Goal: Task Accomplishment & Management: Use online tool/utility

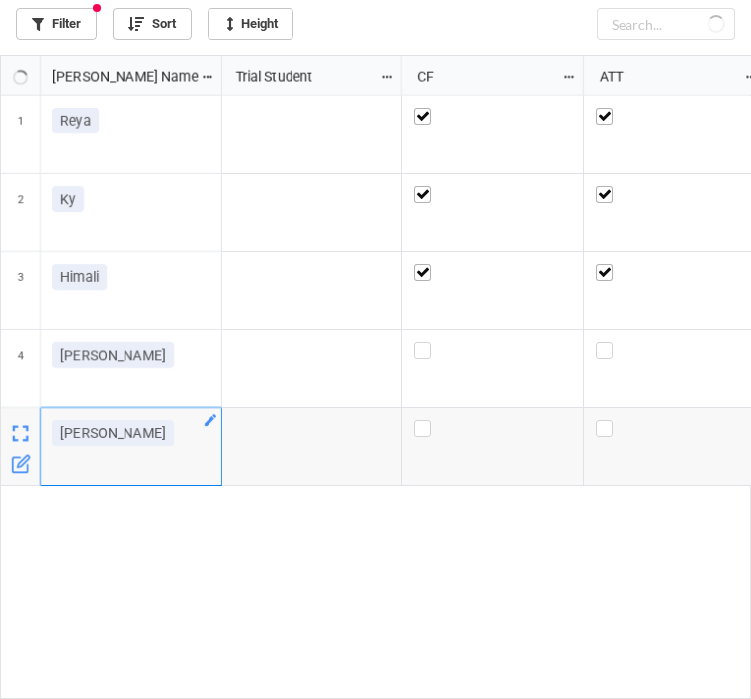
checkbox input "true"
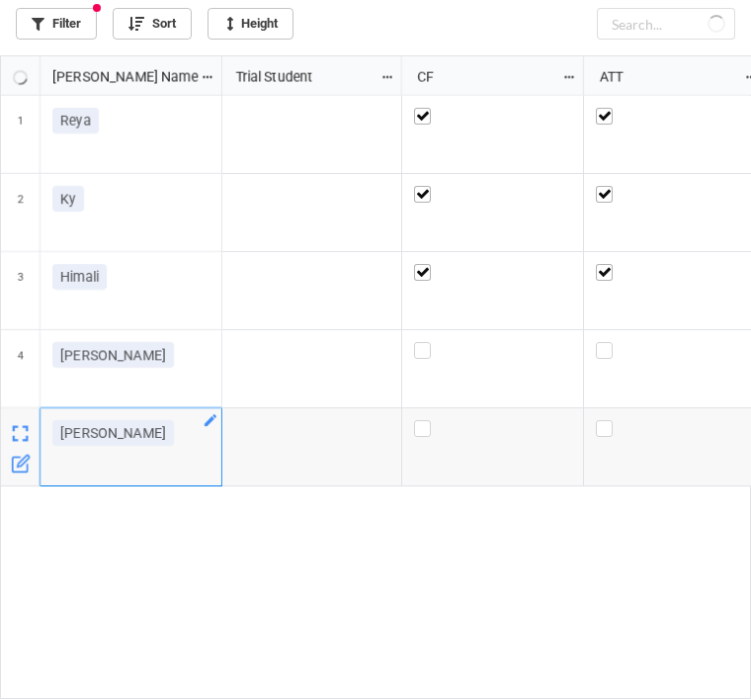
checkbox input "true"
checkbox input "false"
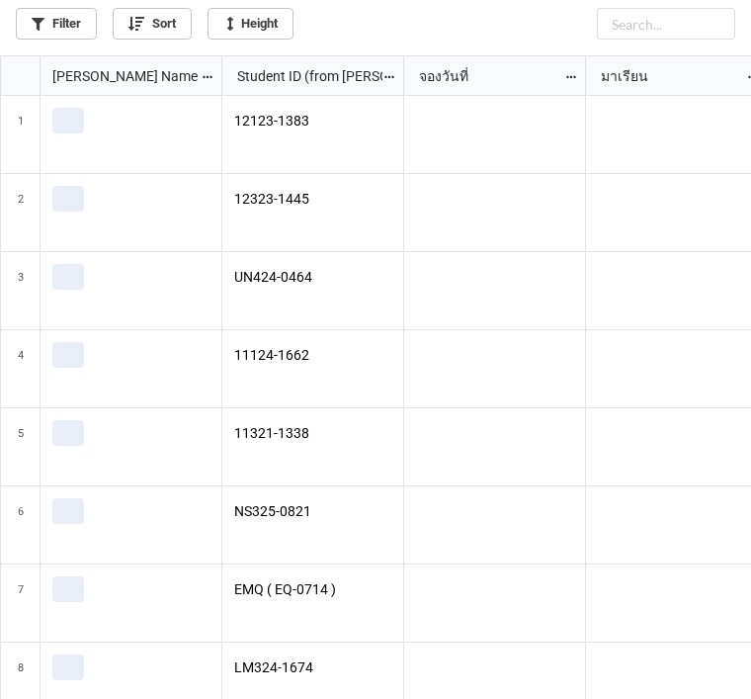
scroll to position [695, 739]
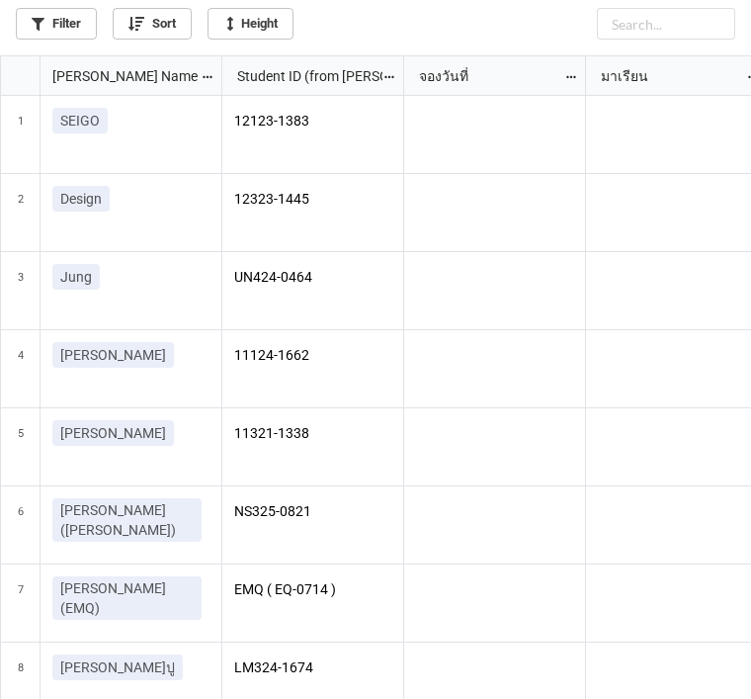
click at [74, 22] on link "Filter" at bounding box center [56, 24] width 81 height 32
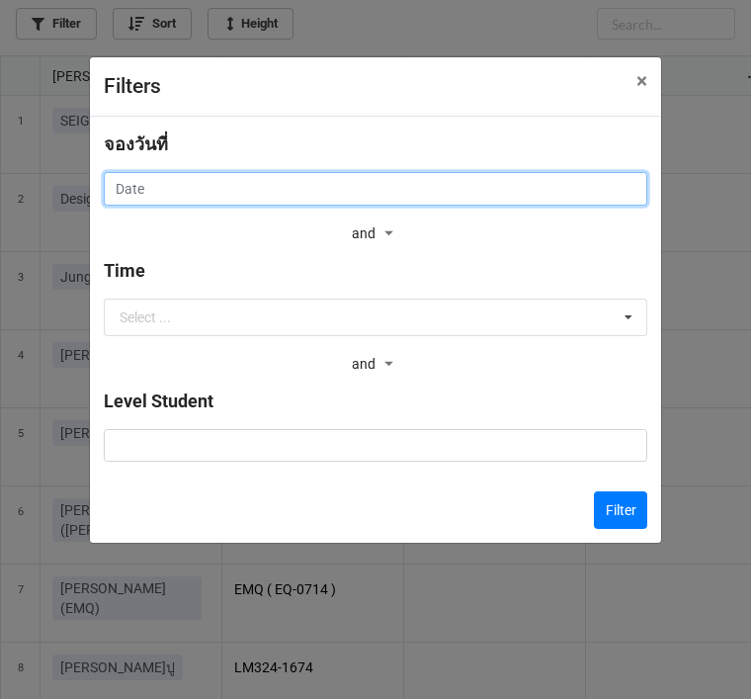
click at [514, 182] on input "text" at bounding box center [375, 189] width 543 height 34
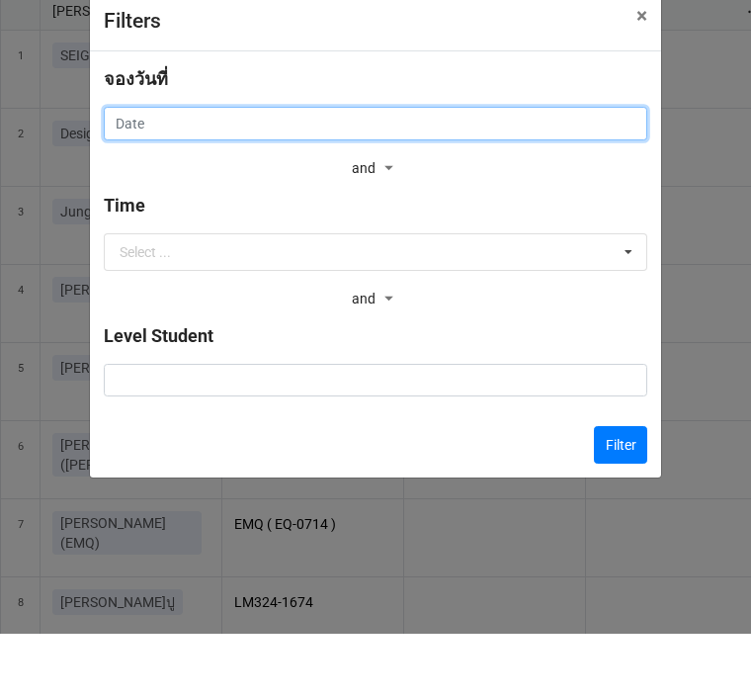
click at [383, 172] on input "text" at bounding box center [375, 189] width 543 height 34
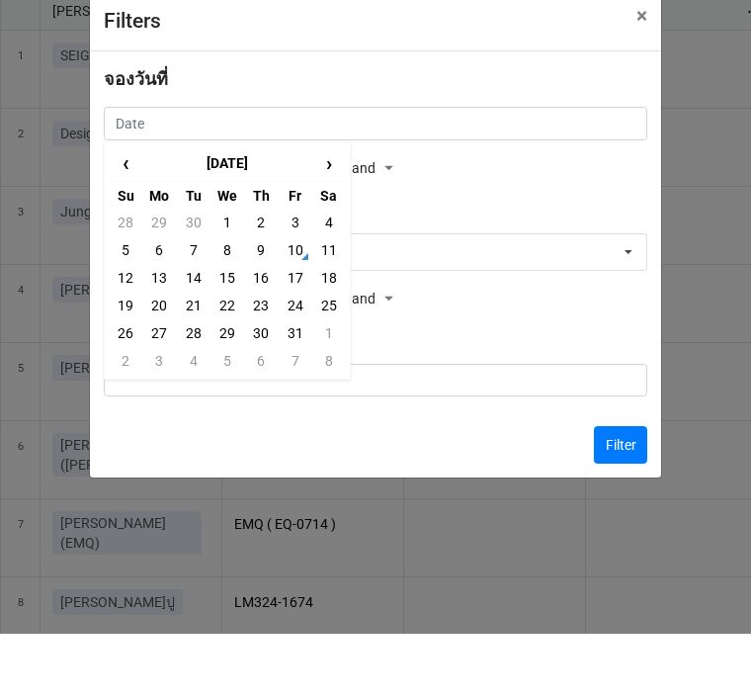
click at [331, 301] on td "11" at bounding box center [329, 315] width 34 height 28
type input "[DATE]"
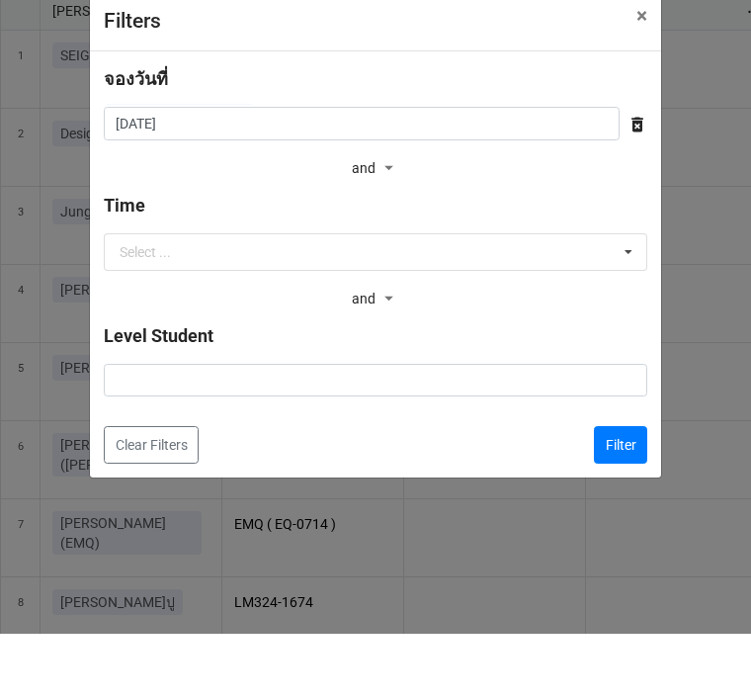
scroll to position [63, 0]
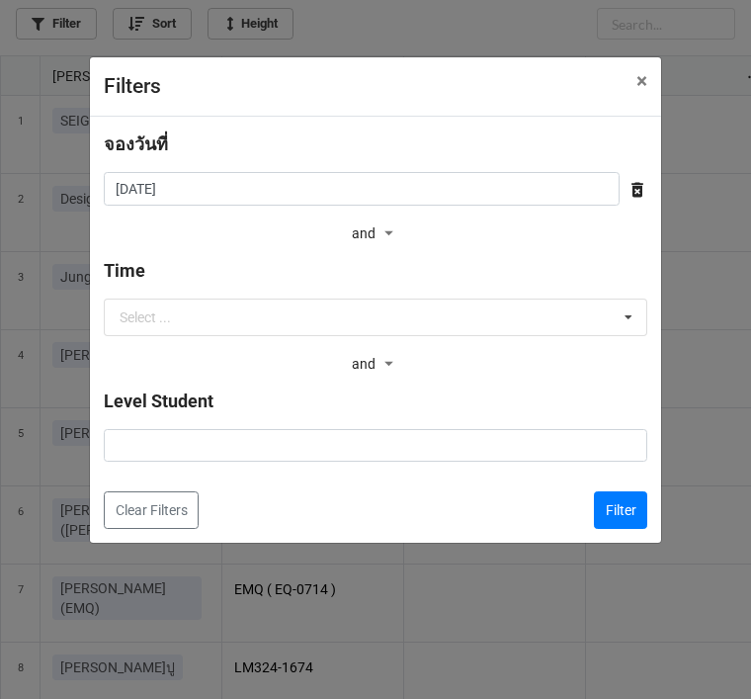
click at [632, 502] on button "Filter" at bounding box center [620, 510] width 53 height 38
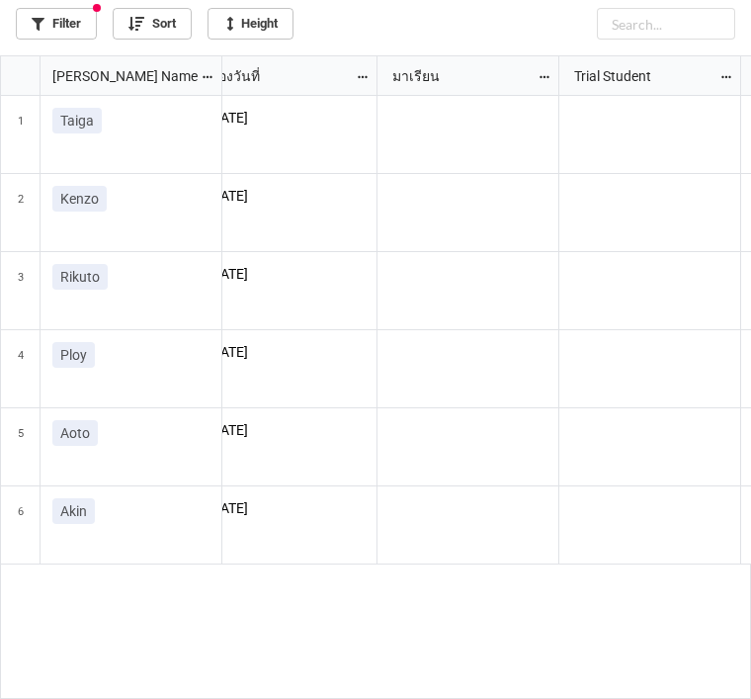
scroll to position [0, 249]
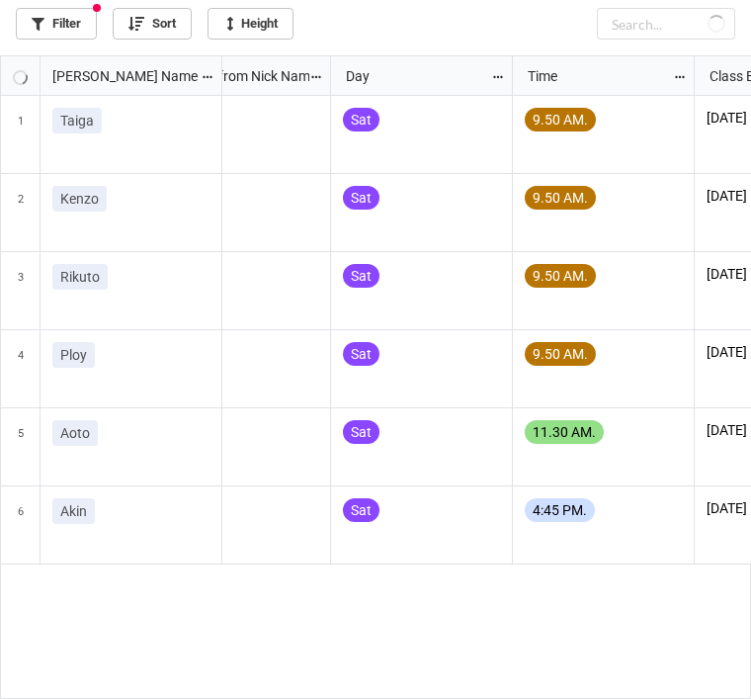
click at [430, 65] on div "Day" at bounding box center [412, 76] width 156 height 22
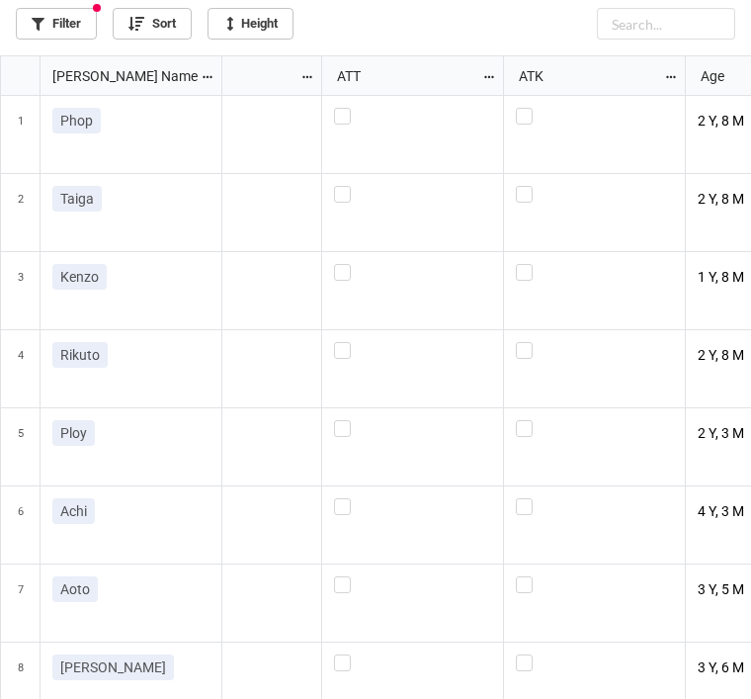
scroll to position [0, 808]
click at [343, 342] on label "grid" at bounding box center [415, 342] width 157 height 0
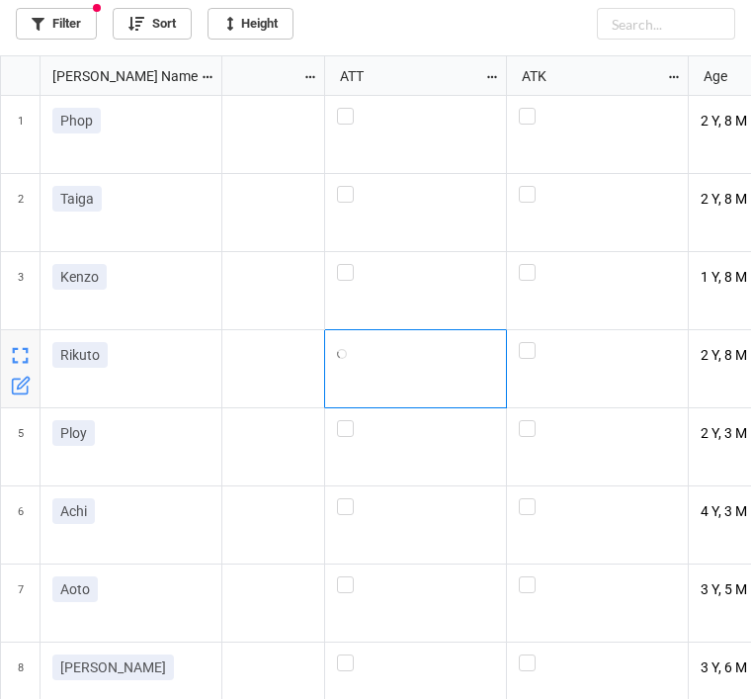
click at [347, 330] on div "grid" at bounding box center [416, 369] width 182 height 78
click at [350, 420] on label "grid" at bounding box center [415, 420] width 157 height 0
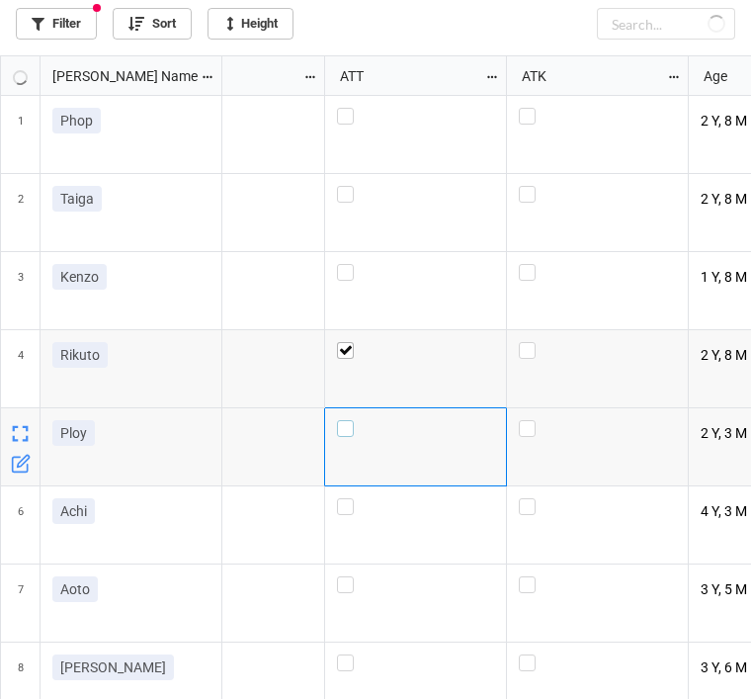
click at [340, 420] on label "grid" at bounding box center [415, 420] width 157 height 0
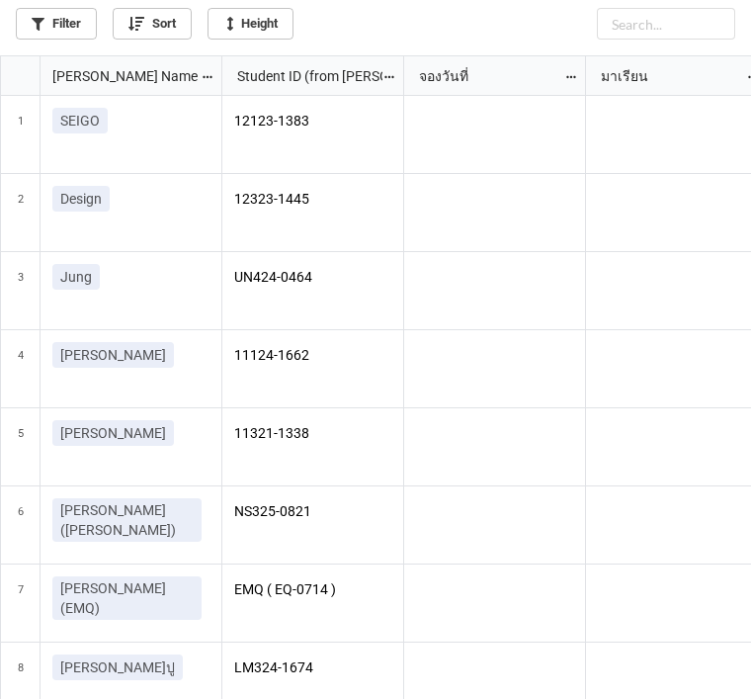
click at [73, 26] on link "Filter" at bounding box center [56, 24] width 81 height 32
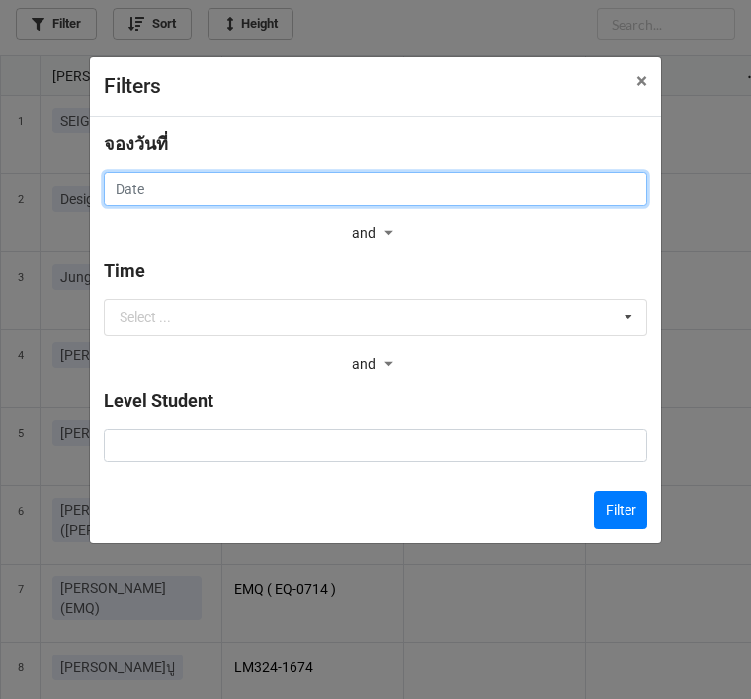
click at [446, 175] on input "text" at bounding box center [375, 189] width 543 height 34
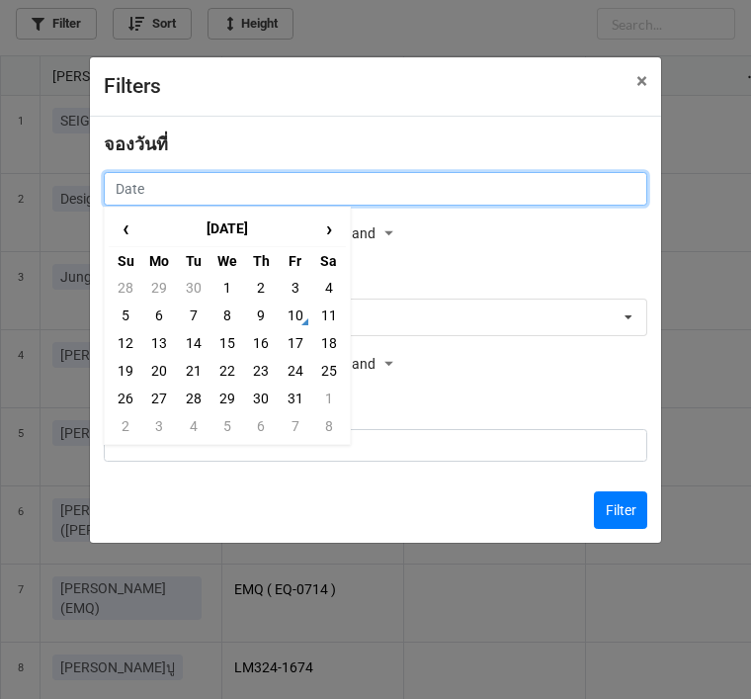
click at [467, 189] on input "text" at bounding box center [375, 189] width 543 height 34
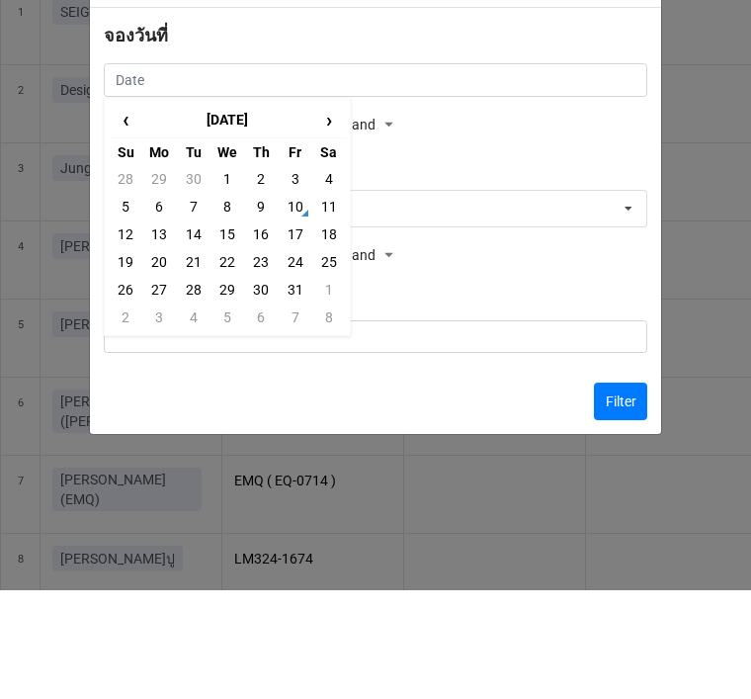
click at [339, 301] on td "11" at bounding box center [329, 315] width 34 height 28
type input "[DATE]"
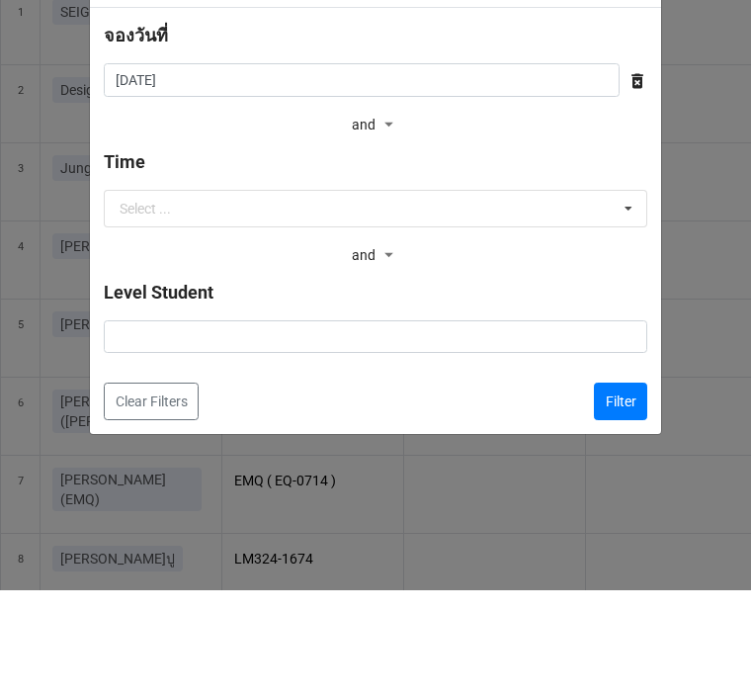
scroll to position [63, 0]
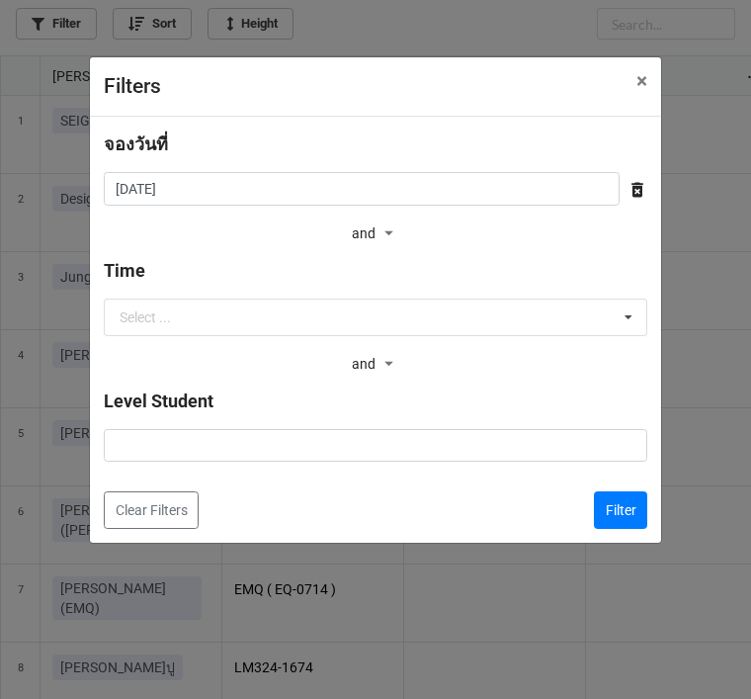
click at [629, 505] on button "Filter" at bounding box center [620, 510] width 53 height 38
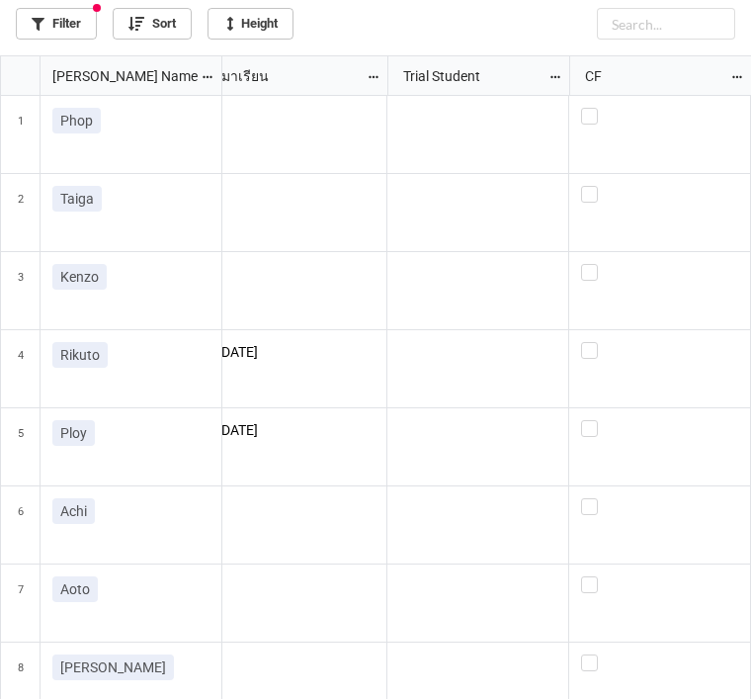
scroll to position [0, 0]
click at [582, 420] on label "grid" at bounding box center [646, 420] width 157 height 0
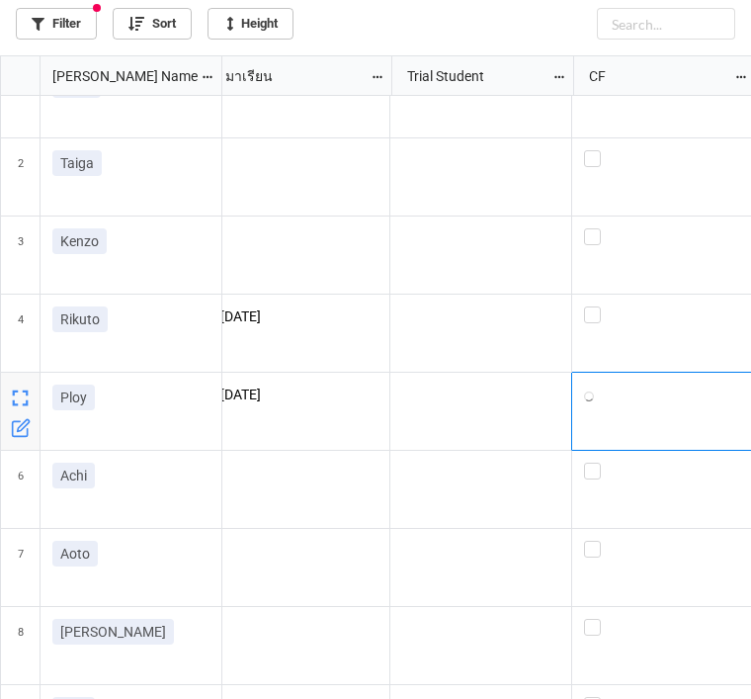
scroll to position [42, 375]
click at [615, 619] on div "grid" at bounding box center [672, 627] width 157 height 17
